Goal: Transaction & Acquisition: Purchase product/service

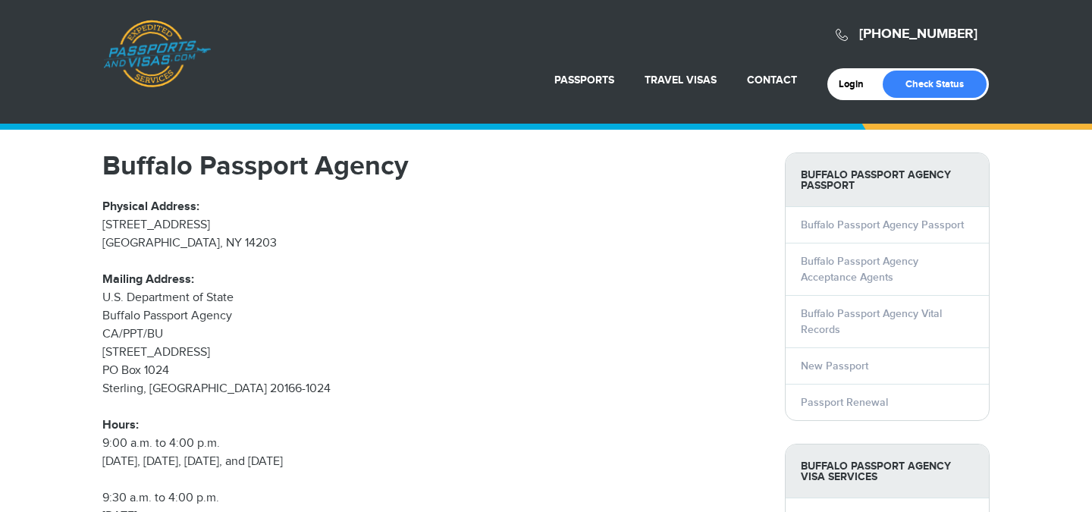
click at [460, 295] on p "Mailing Address: U.S. Department of State Buffalo Passport Agency CA/PPT/BU 441…" at bounding box center [432, 334] width 660 height 127
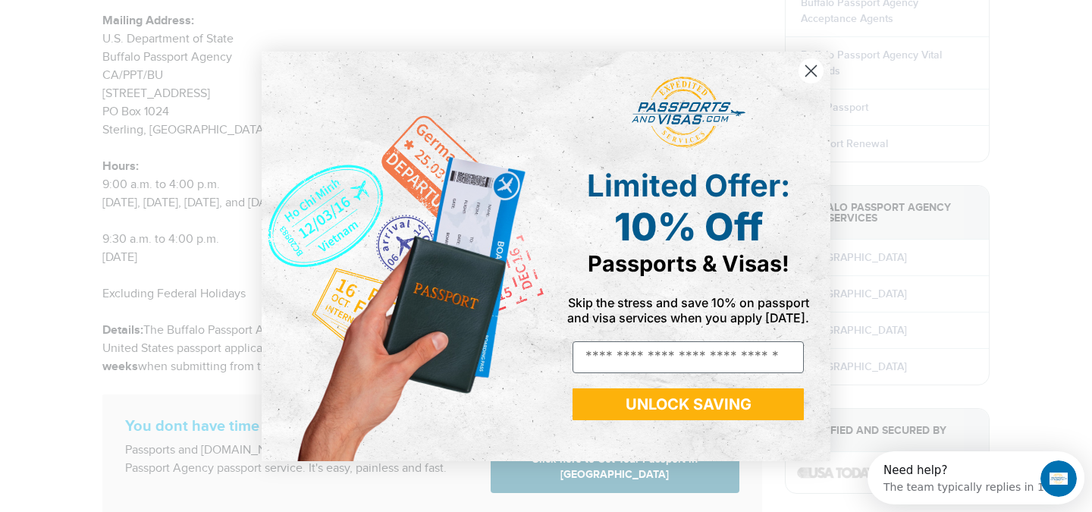
click at [813, 71] on circle "Close dialog" at bounding box center [810, 70] width 25 height 25
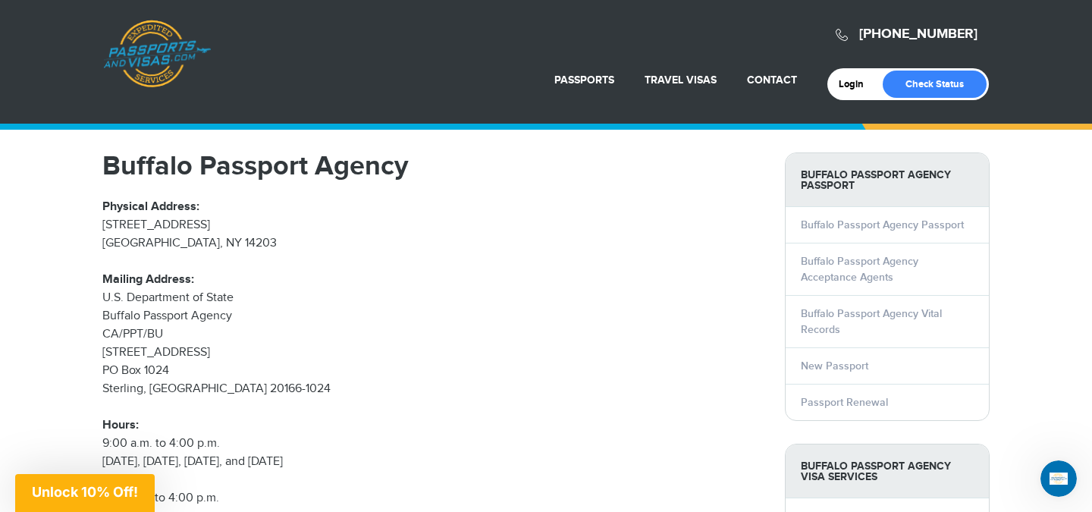
click at [675, 201] on p "Physical Address: 111 Genesee Street, Suite 101 Buffalo, NY 14203" at bounding box center [432, 225] width 660 height 55
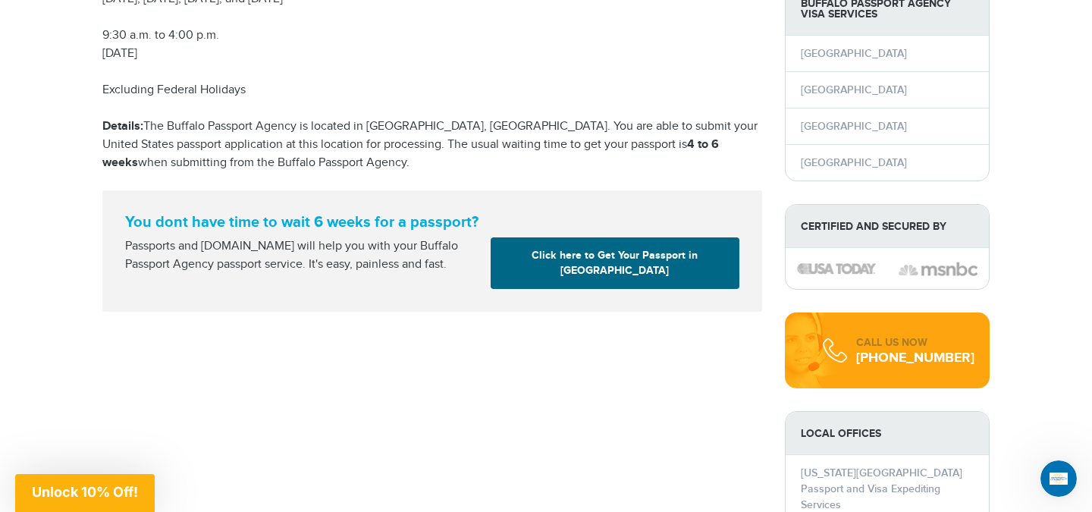
scroll to position [467, 0]
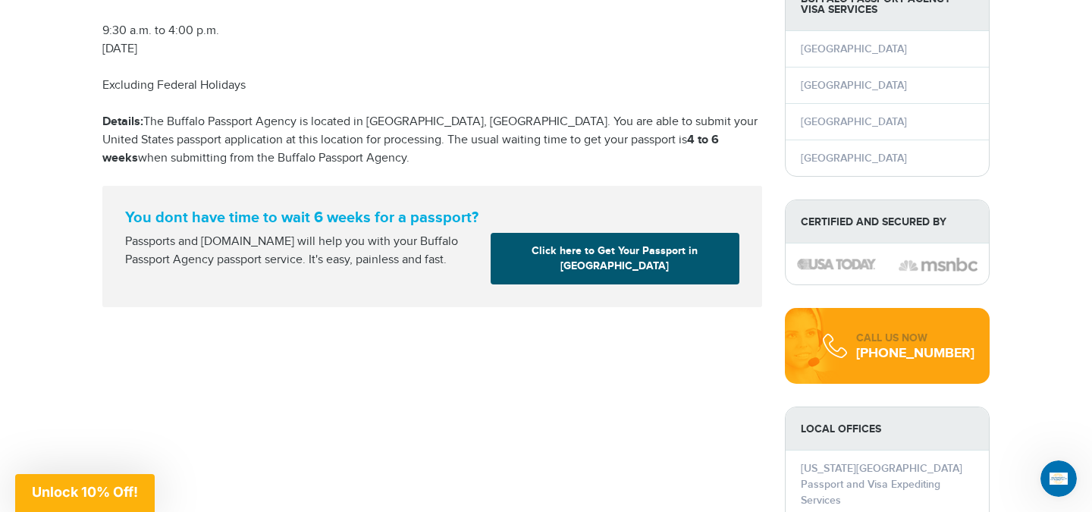
click at [594, 245] on link "Click here to Get Your Passport in Buffalo" at bounding box center [614, 259] width 249 height 52
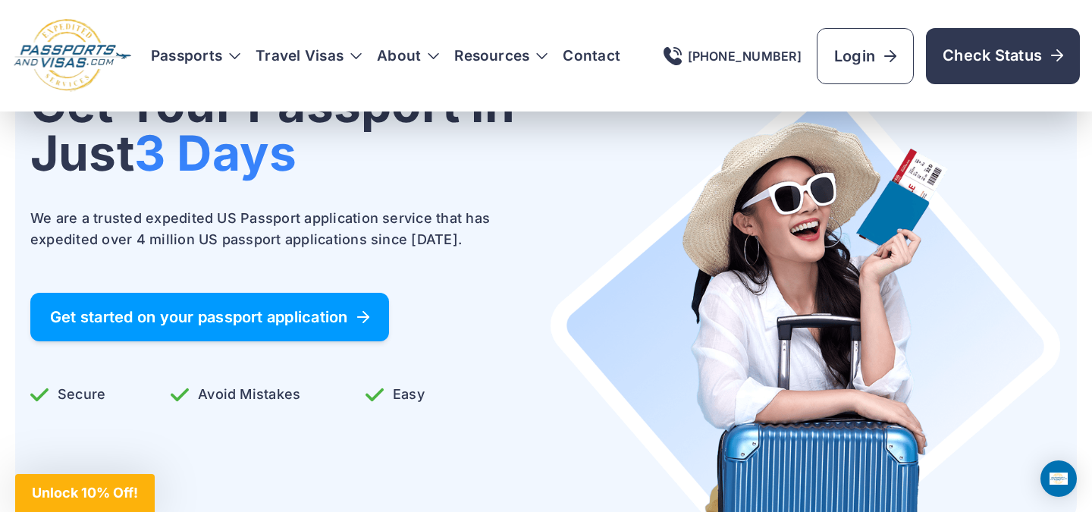
click at [347, 312] on span "Get started on your passport application" at bounding box center [209, 316] width 319 height 15
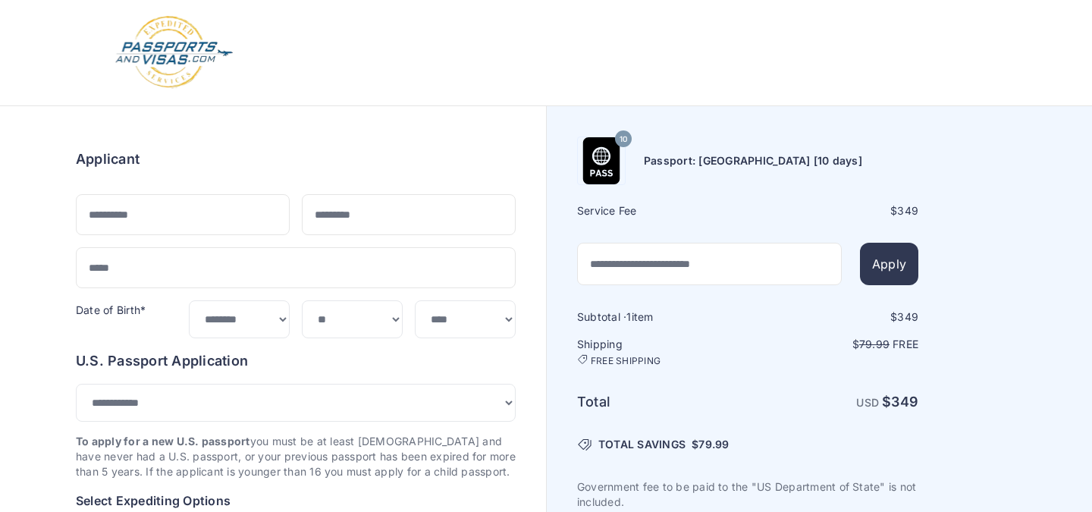
select select "***"
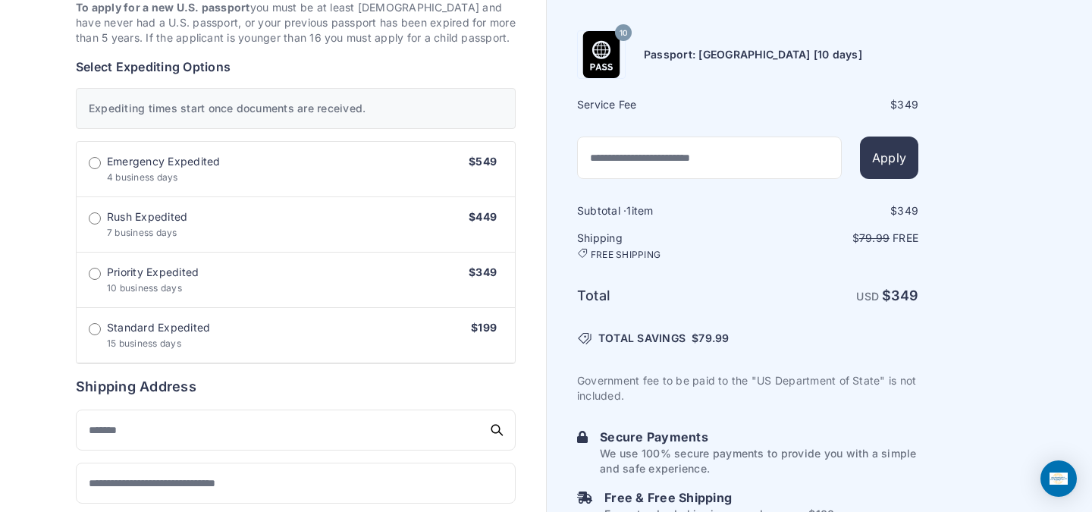
scroll to position [435, 0]
